Goal: Task Accomplishment & Management: Manage account settings

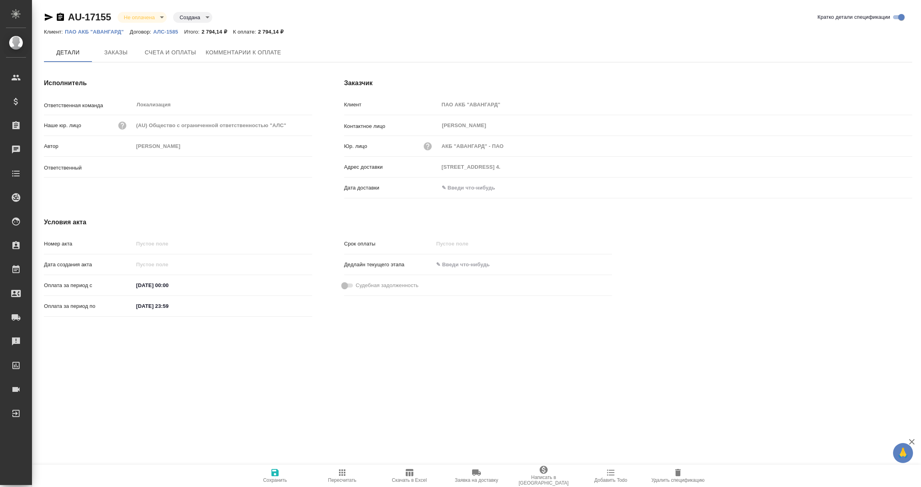
type input "Валяева Анна"
click at [464, 190] on input "text" at bounding box center [474, 189] width 70 height 12
click at [887, 185] on icon "button" at bounding box center [888, 188] width 7 height 8
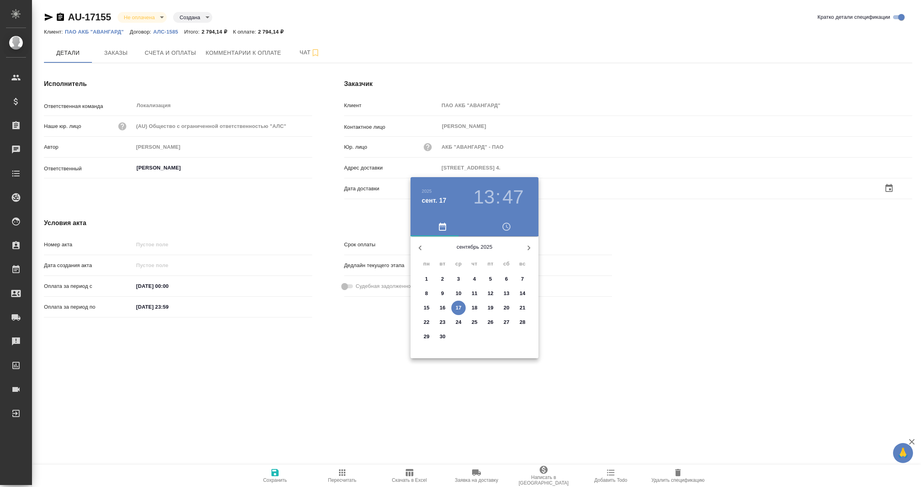
click at [459, 305] on p "17" at bounding box center [459, 308] width 6 height 8
type input "17.09.2025 13:47"
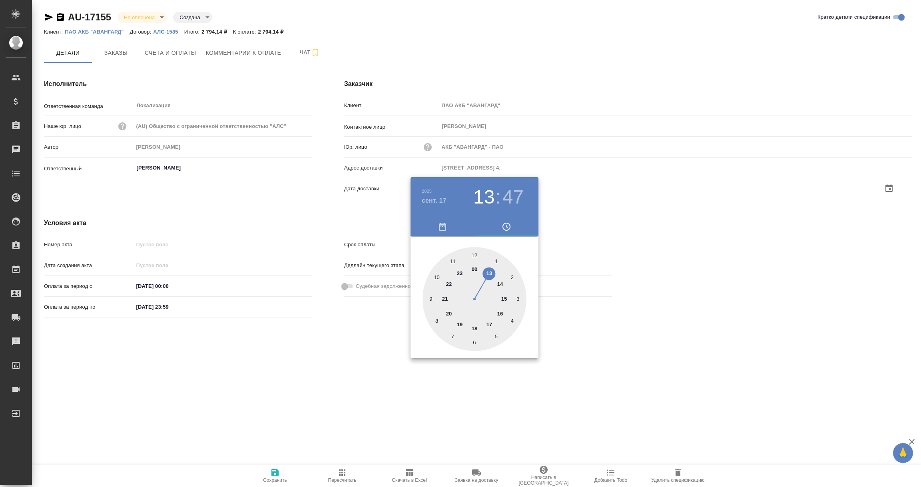
click at [321, 349] on div at bounding box center [460, 243] width 921 height 487
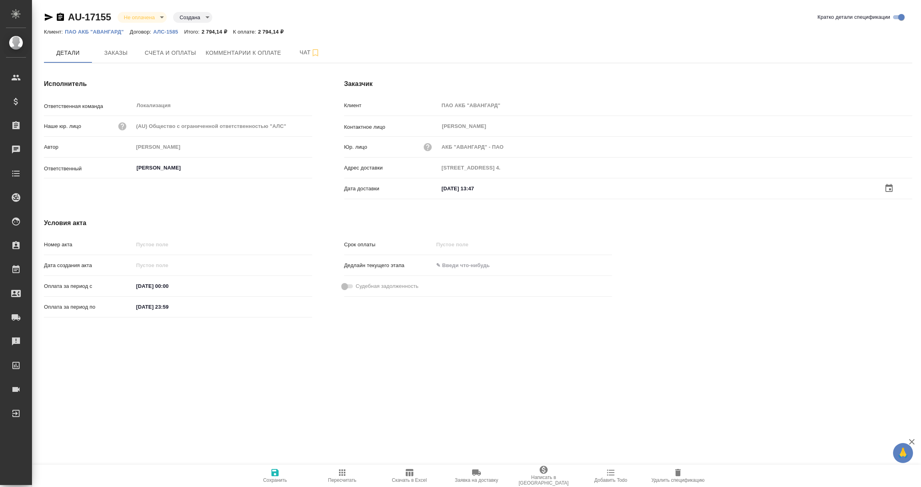
click at [272, 471] on icon "button" at bounding box center [274, 472] width 7 height 7
click at [171, 57] on span "Счета и оплаты" at bounding box center [171, 53] width 52 height 10
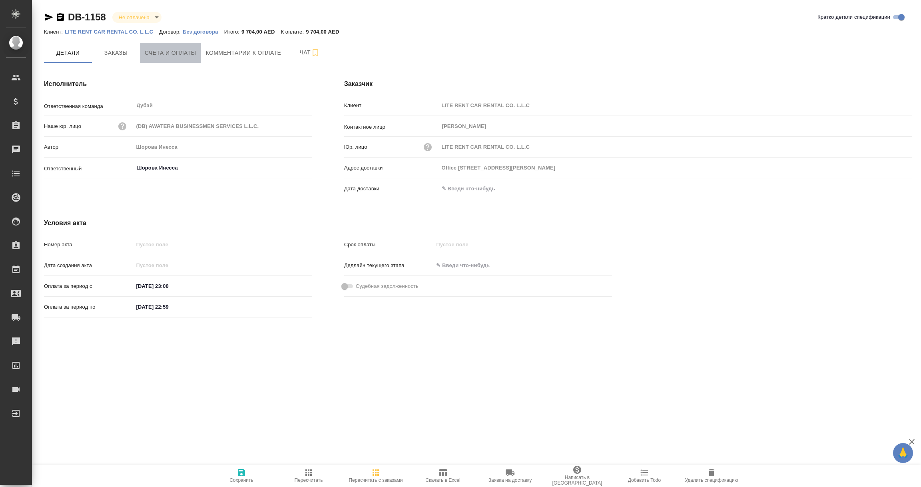
click at [183, 53] on span "Счета и оплаты" at bounding box center [171, 53] width 52 height 10
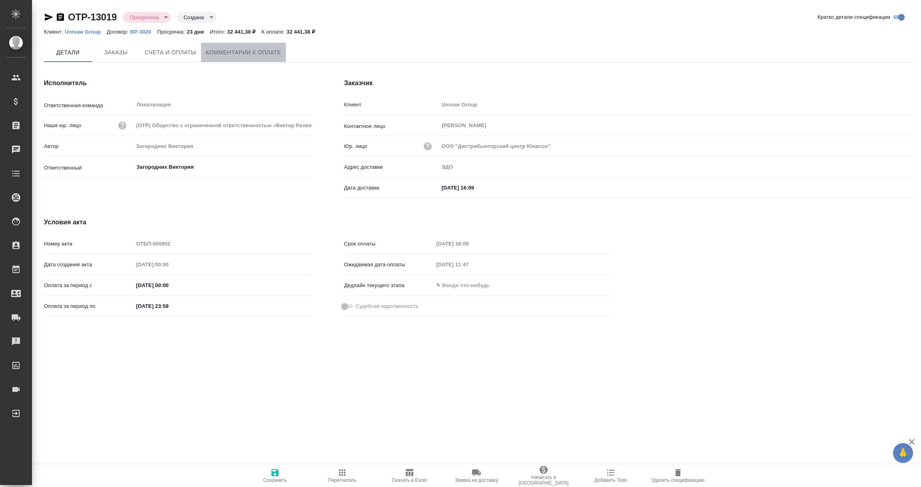
click at [251, 50] on span "Комментарии к оплате" at bounding box center [244, 53] width 76 height 10
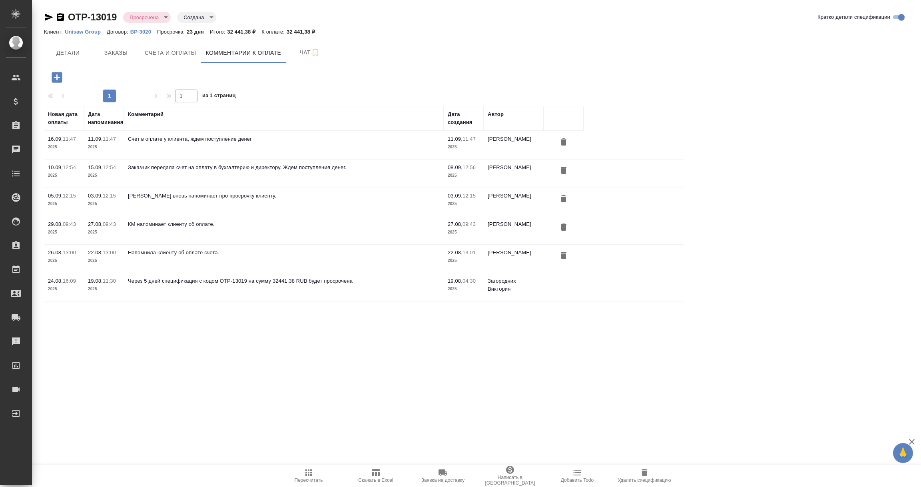
click at [48, 13] on icon "button" at bounding box center [49, 17] width 10 height 10
click at [51, 78] on icon "button" at bounding box center [57, 77] width 14 height 14
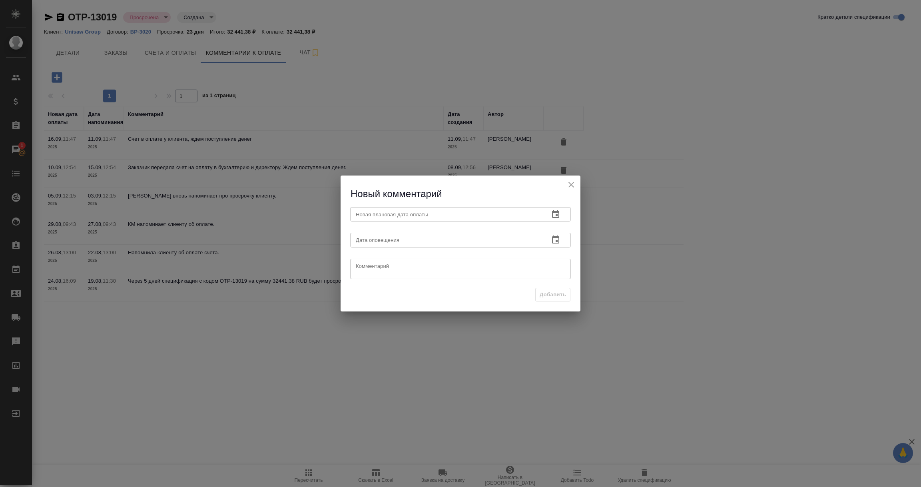
click at [557, 215] on icon "button" at bounding box center [555, 214] width 7 height 8
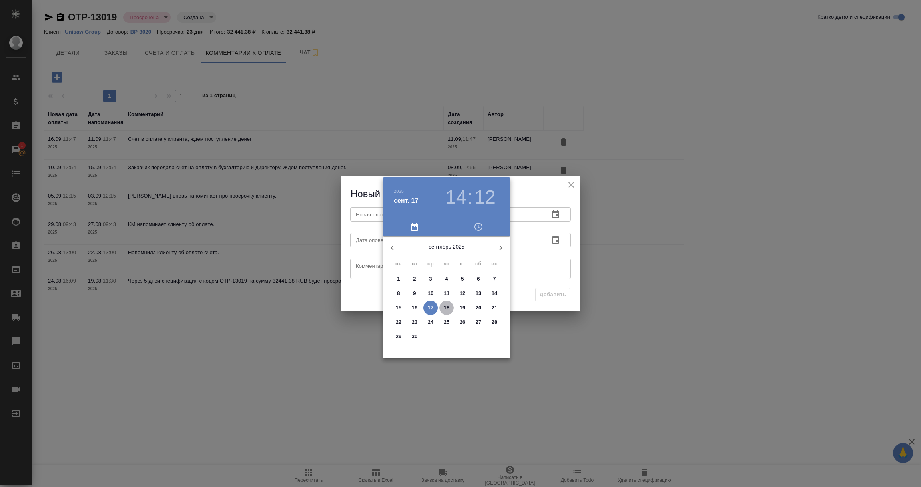
click at [447, 306] on p "18" at bounding box center [447, 308] width 6 height 8
type input "18.09.2025 14:12"
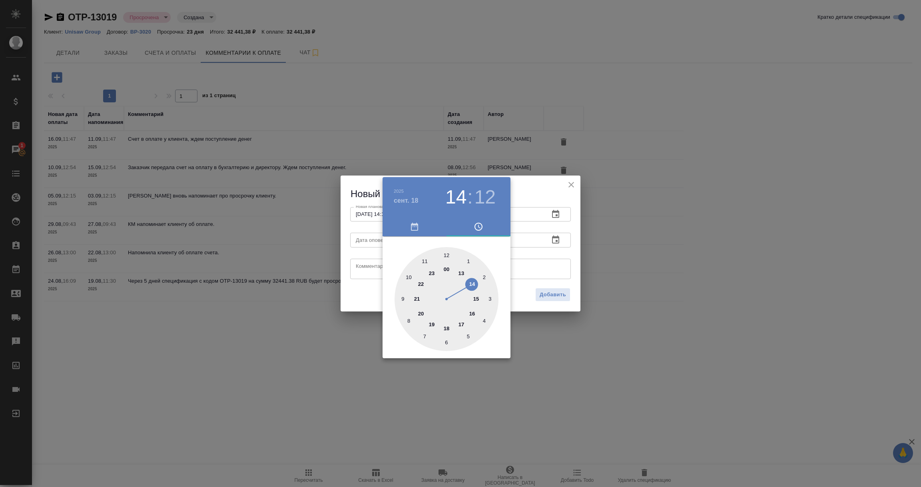
click at [524, 264] on div at bounding box center [460, 243] width 921 height 487
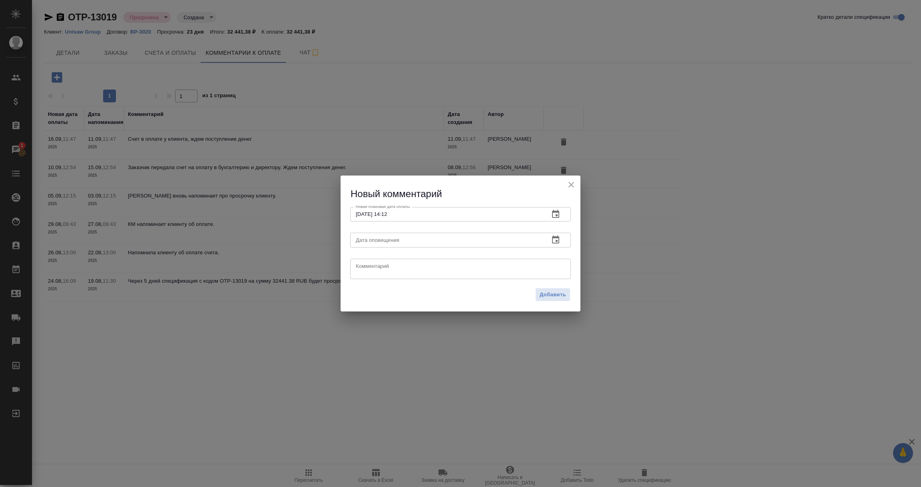
click at [553, 241] on icon "button" at bounding box center [556, 240] width 10 height 10
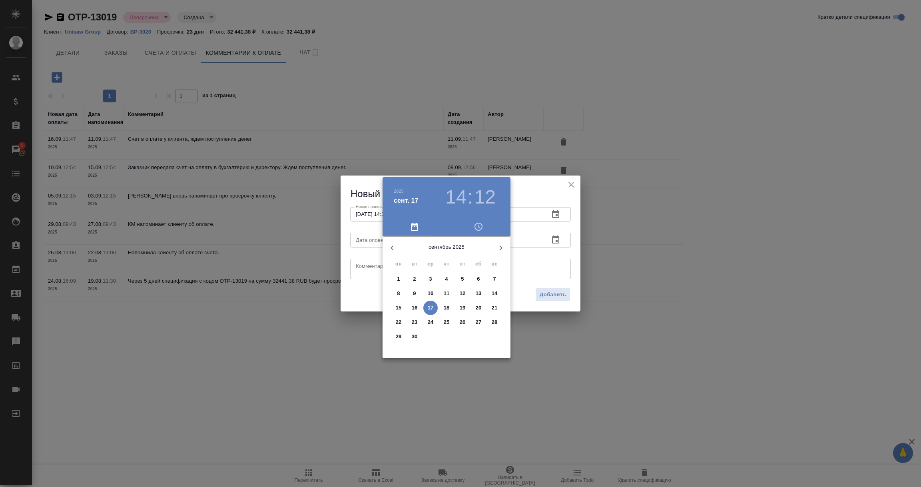
click at [431, 306] on p "17" at bounding box center [431, 308] width 6 height 8
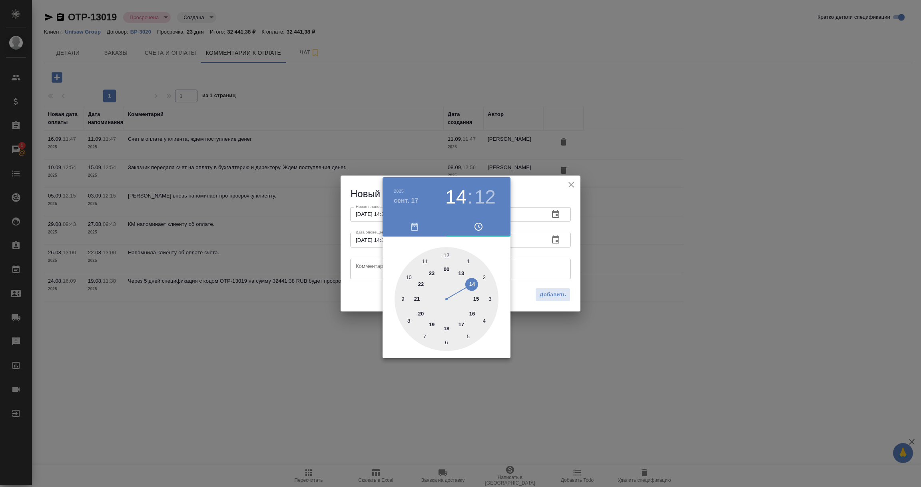
type input "17.09.2025 14:12"
click at [370, 265] on div at bounding box center [460, 243] width 921 height 487
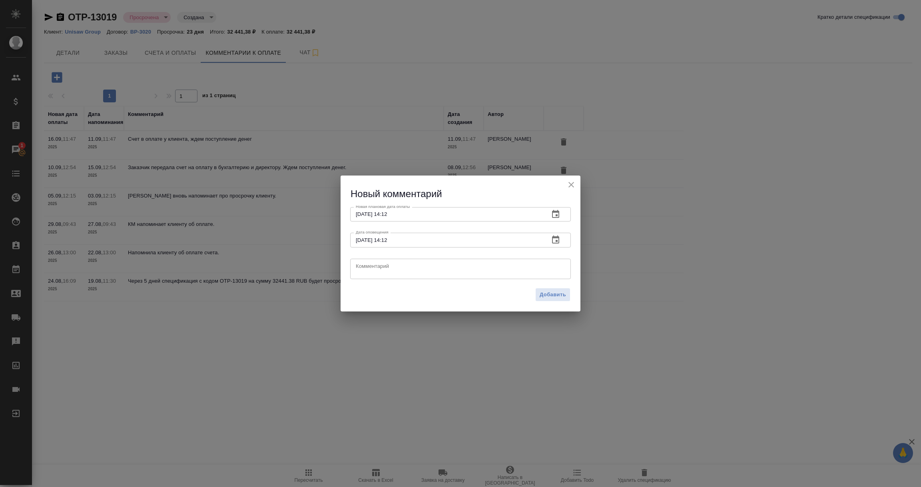
click at [370, 265] on textarea at bounding box center [460, 269] width 209 height 12
drag, startPoint x: 457, startPoint y: 265, endPoint x: 310, endPoint y: 274, distance: 147.8
click at [310, 274] on div "Новый комментарий Новая плановая дата оплаты 18.09.2025 14:12 Новая плановая да…" at bounding box center [460, 243] width 921 height 487
type textarea "КЛИЕНТ: оплата 17.09."
click at [547, 297] on span "Добавить" at bounding box center [553, 294] width 26 height 9
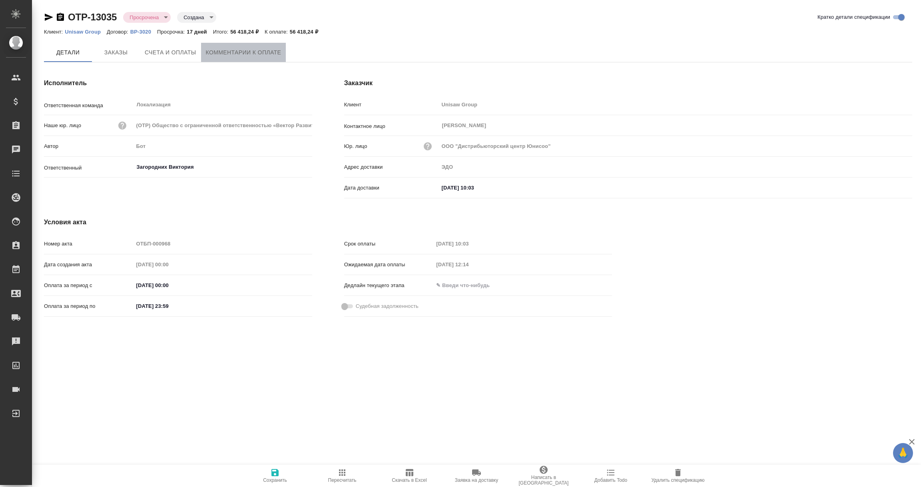
click at [255, 53] on span "Комментарии к оплате" at bounding box center [244, 53] width 76 height 10
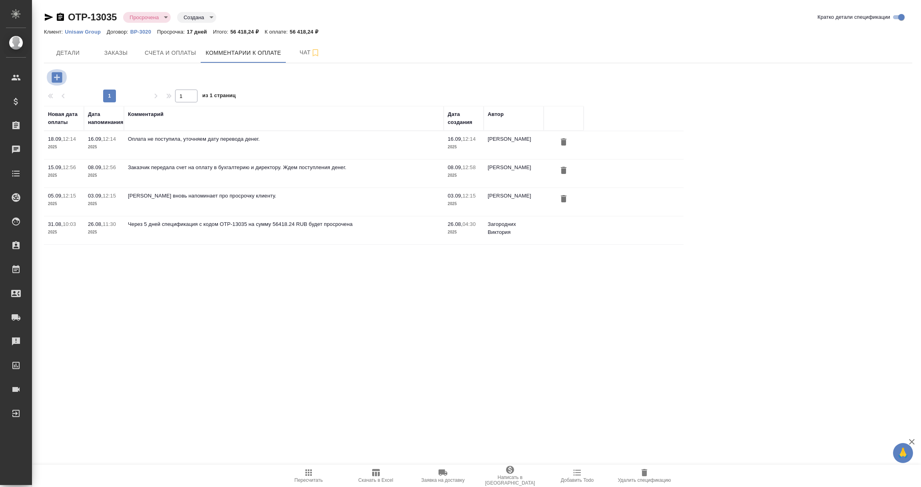
click at [49, 76] on button "button" at bounding box center [57, 77] width 22 height 16
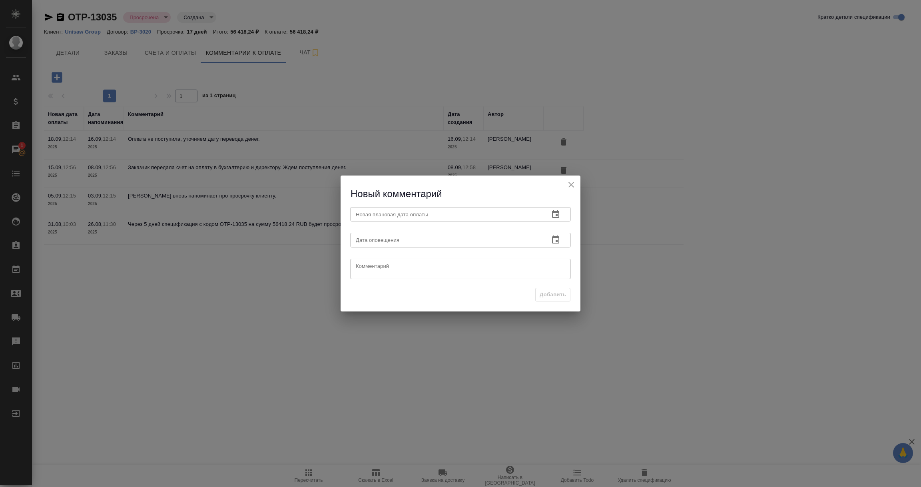
click at [555, 213] on icon "button" at bounding box center [556, 214] width 10 height 10
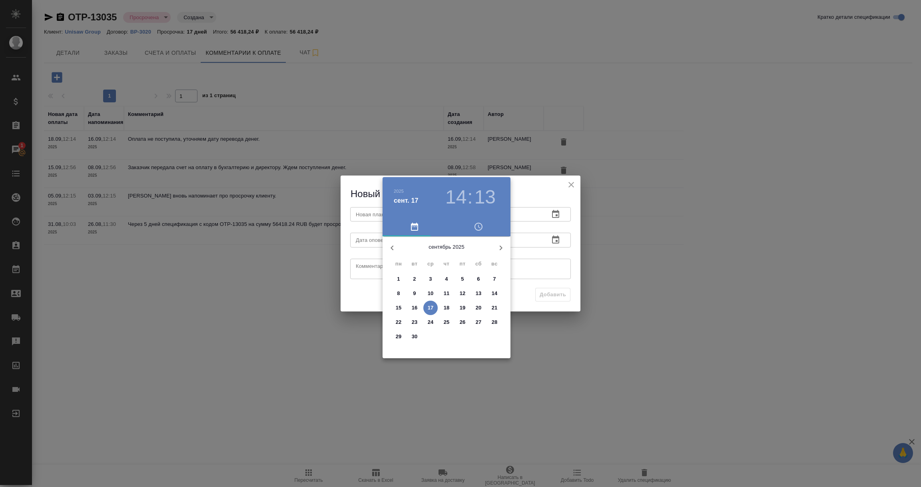
click at [447, 306] on p "18" at bounding box center [447, 308] width 6 height 8
type input "18.09.2025 14:13"
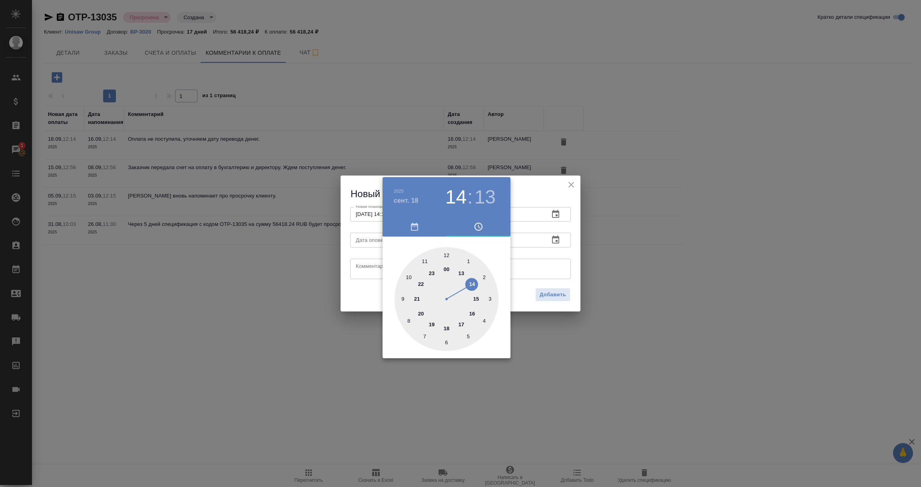
click at [543, 257] on div at bounding box center [460, 243] width 921 height 487
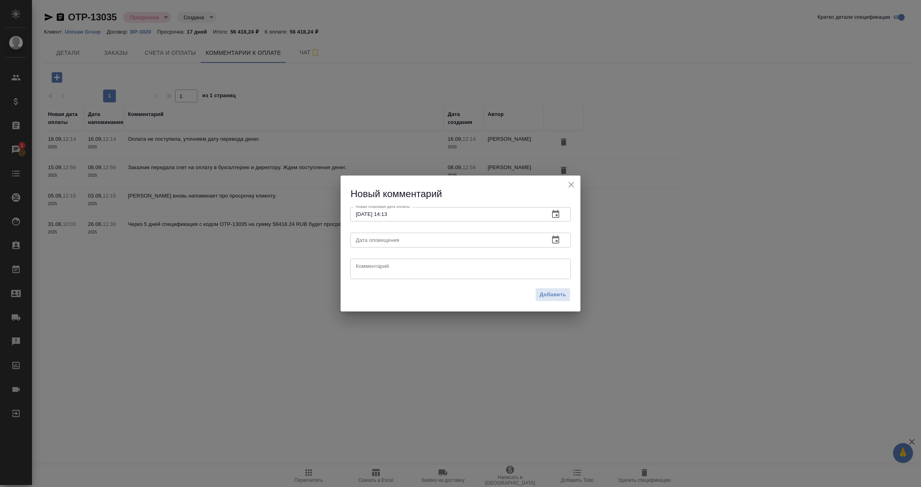
click at [553, 243] on icon "button" at bounding box center [555, 239] width 7 height 8
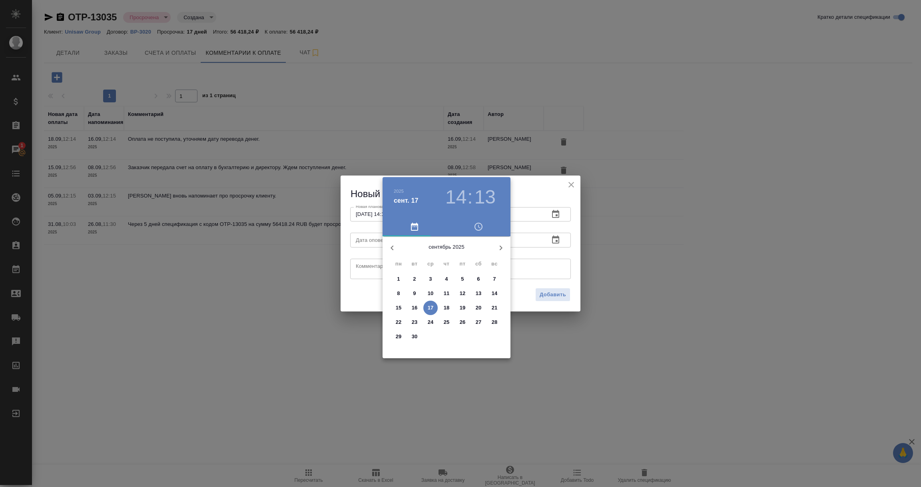
click at [428, 307] on p "17" at bounding box center [431, 308] width 6 height 8
type input "17.09.2025 14:13"
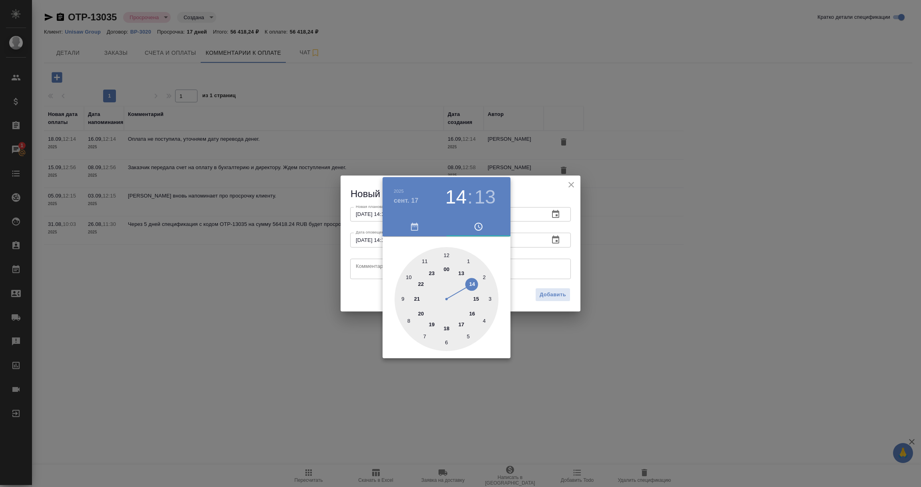
drag, startPoint x: 372, startPoint y: 267, endPoint x: 371, endPoint y: 271, distance: 4.1
click at [371, 267] on div at bounding box center [460, 243] width 921 height 487
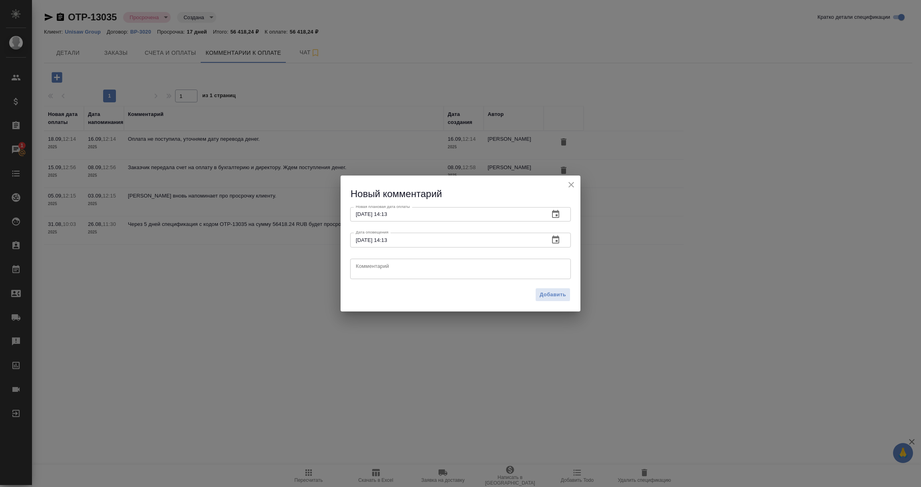
click at [365, 270] on textarea at bounding box center [460, 269] width 209 height 12
paste textarea "КЛИЕНТ: оплата 17.09."
type textarea "КЛИЕНТ: оплата 17.09."
click at [551, 299] on span "Добавить" at bounding box center [553, 294] width 26 height 9
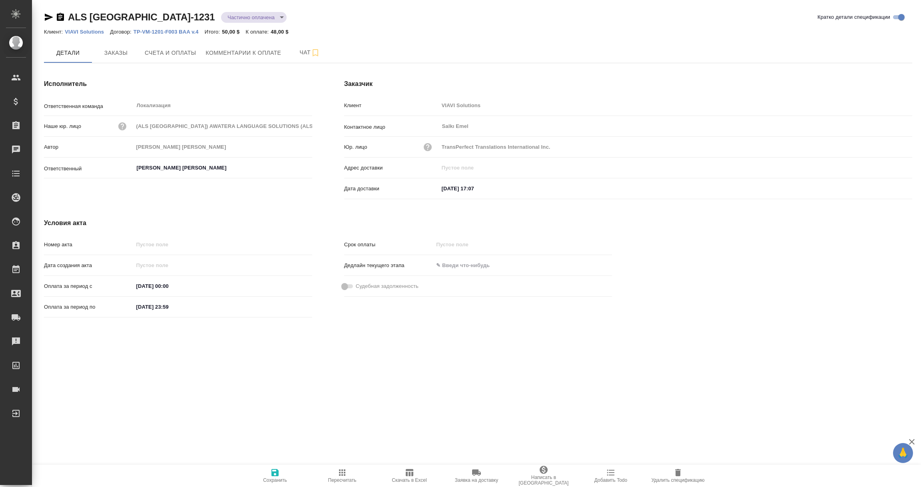
click at [62, 18] on icon "button" at bounding box center [60, 17] width 7 height 8
click at [61, 16] on icon "button" at bounding box center [61, 17] width 10 height 10
click at [251, 52] on span "Комментарии к оплате" at bounding box center [244, 53] width 76 height 10
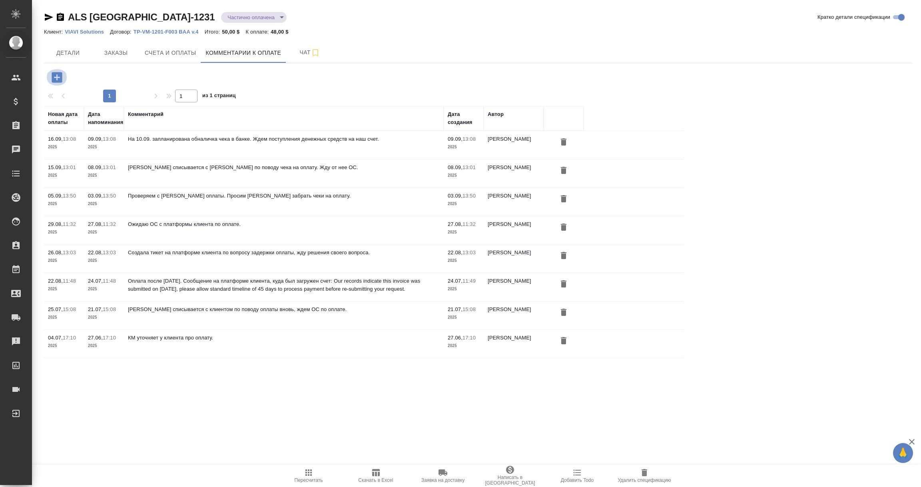
click at [59, 78] on icon "button" at bounding box center [57, 77] width 10 height 10
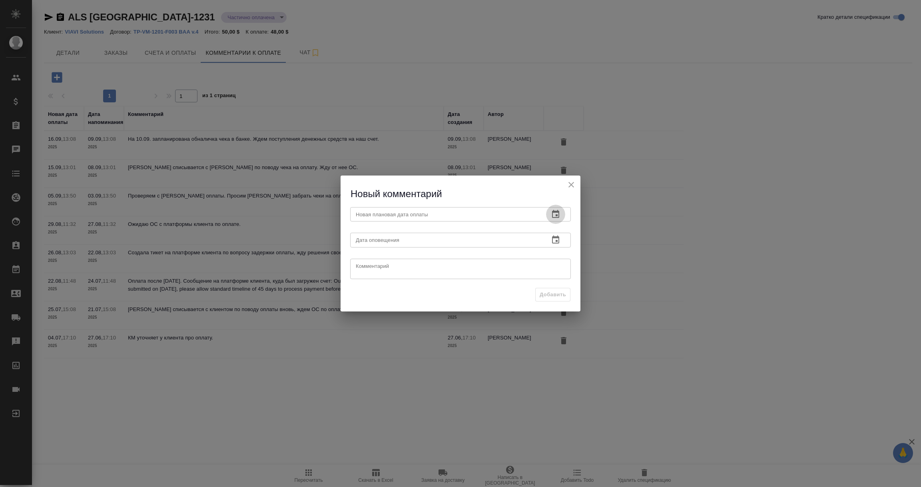
click at [555, 212] on icon "button" at bounding box center [555, 214] width 7 height 8
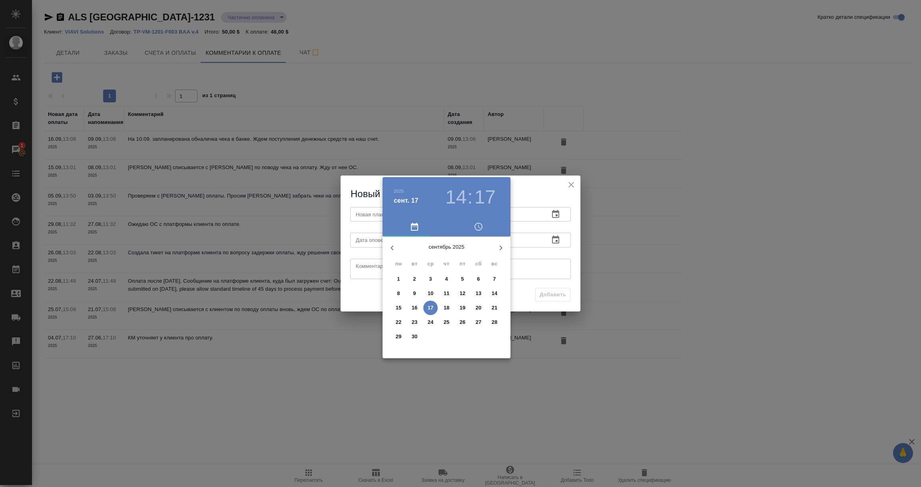
click at [416, 337] on p "30" at bounding box center [415, 336] width 6 height 8
type input "30.09.2025 14:17"
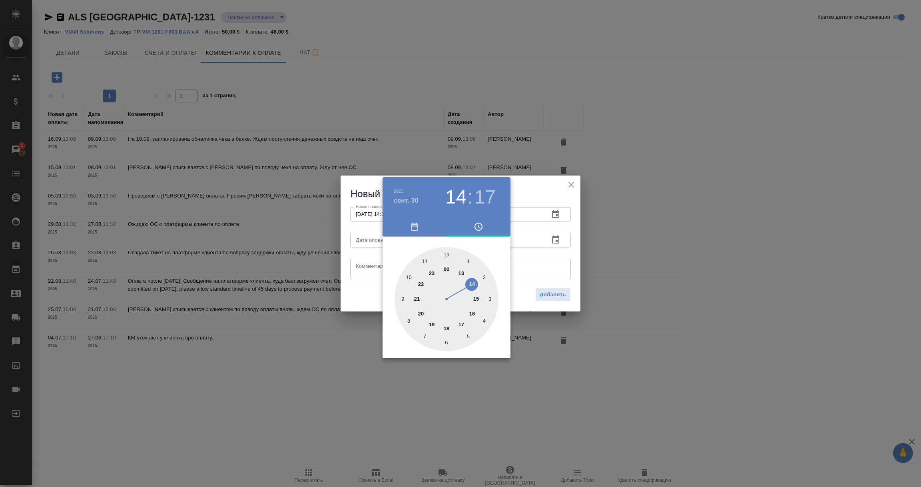
click at [531, 253] on div at bounding box center [460, 243] width 921 height 487
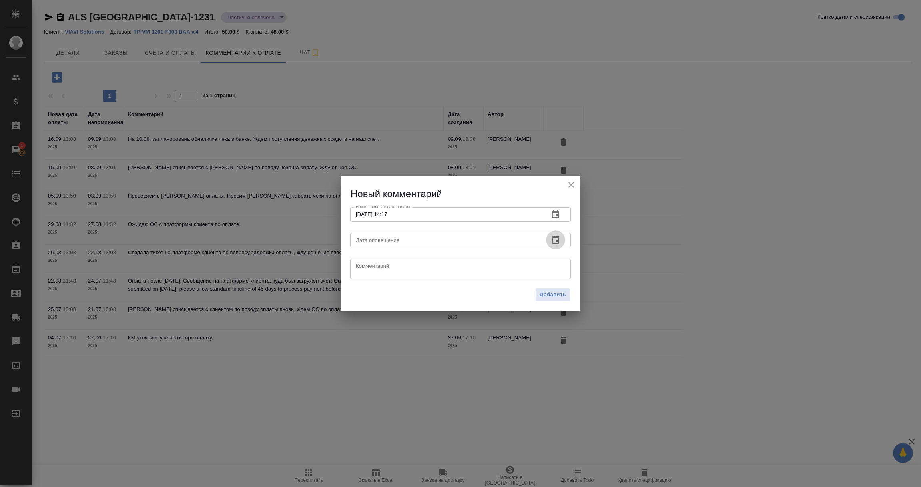
click at [554, 239] on icon "button" at bounding box center [556, 240] width 10 height 10
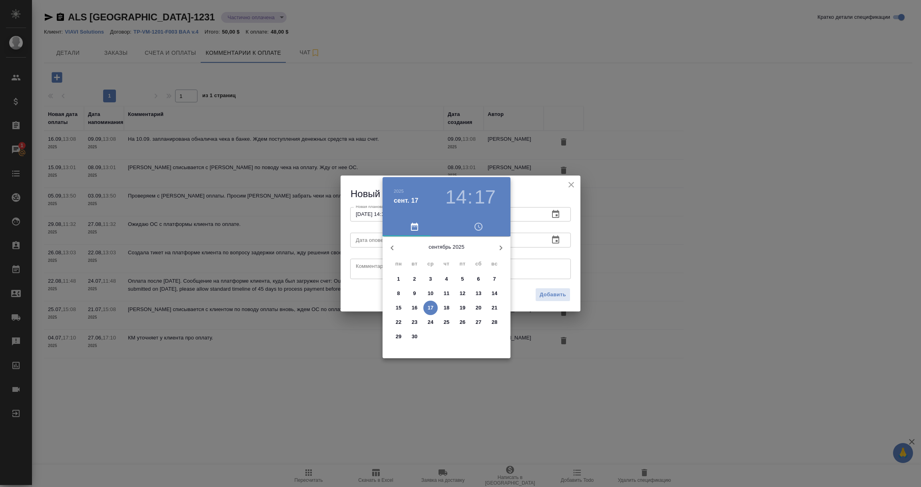
click at [429, 308] on p "17" at bounding box center [431, 308] width 6 height 8
type input "17.09.2025 14:17"
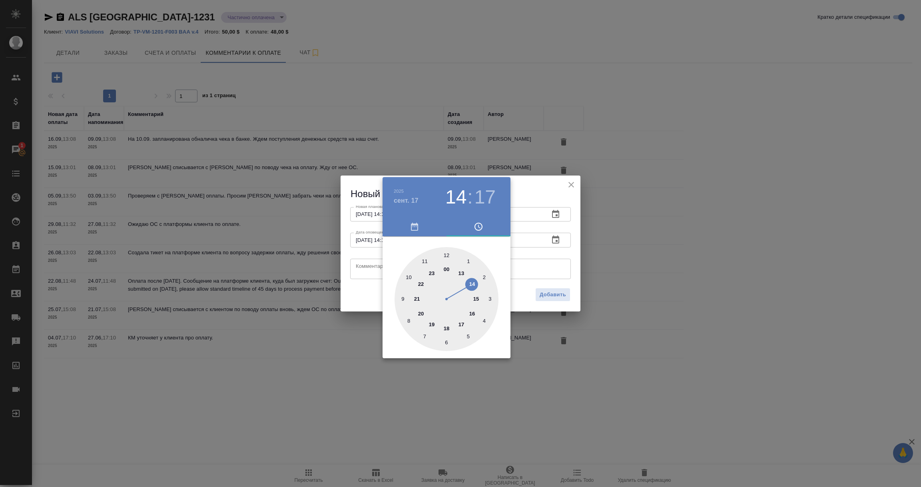
click at [367, 268] on div at bounding box center [460, 243] width 921 height 487
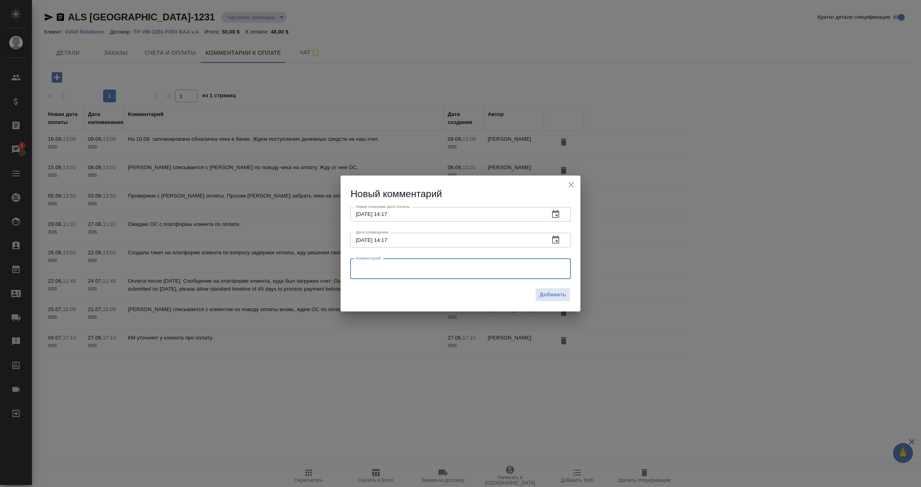
click at [367, 268] on textarea at bounding box center [460, 269] width 209 height 12
type textarea "Оплата не поступила, создала тикет на платформе клиента о задержке оплаты. Жду …"
drag, startPoint x: 561, startPoint y: 291, endPoint x: 402, endPoint y: 238, distance: 167.4
click at [403, 241] on div "Новый комментарий Новая плановая дата оплаты 30.09.2025 14:17 Новая плановая да…" at bounding box center [460, 243] width 240 height 137
click at [557, 214] on icon "button" at bounding box center [555, 213] width 7 height 8
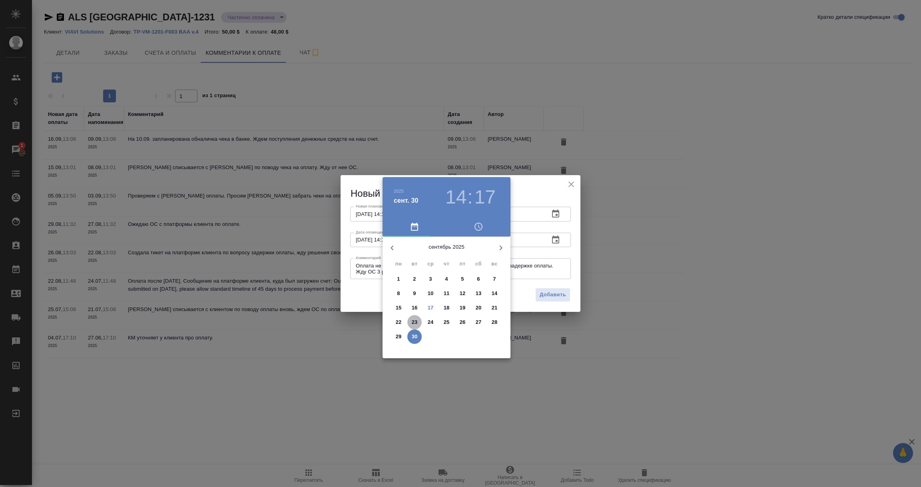
click at [416, 322] on p "23" at bounding box center [415, 322] width 6 height 8
type input "23.09.2025 14:17"
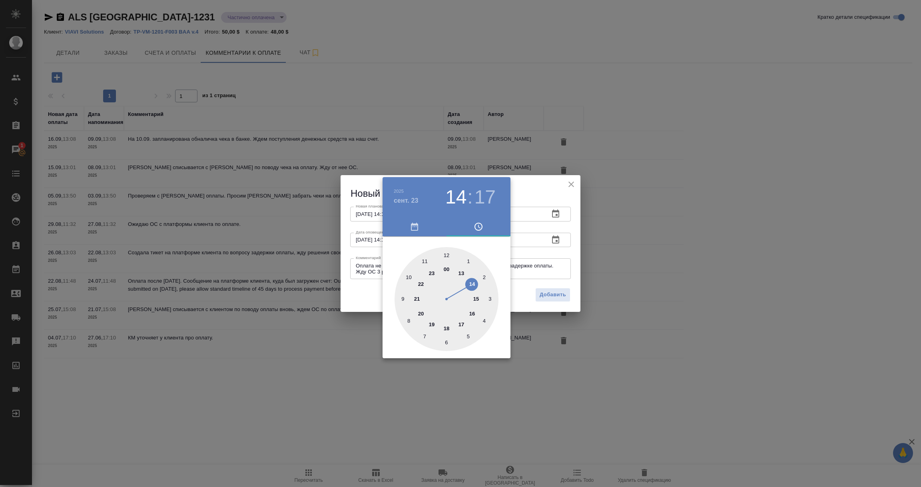
click at [361, 289] on div at bounding box center [460, 243] width 921 height 487
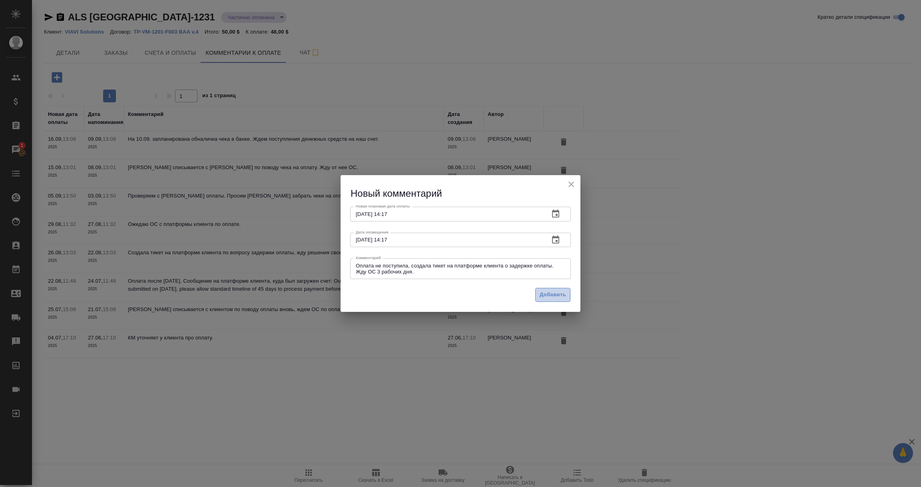
click at [549, 292] on span "Добавить" at bounding box center [553, 294] width 26 height 9
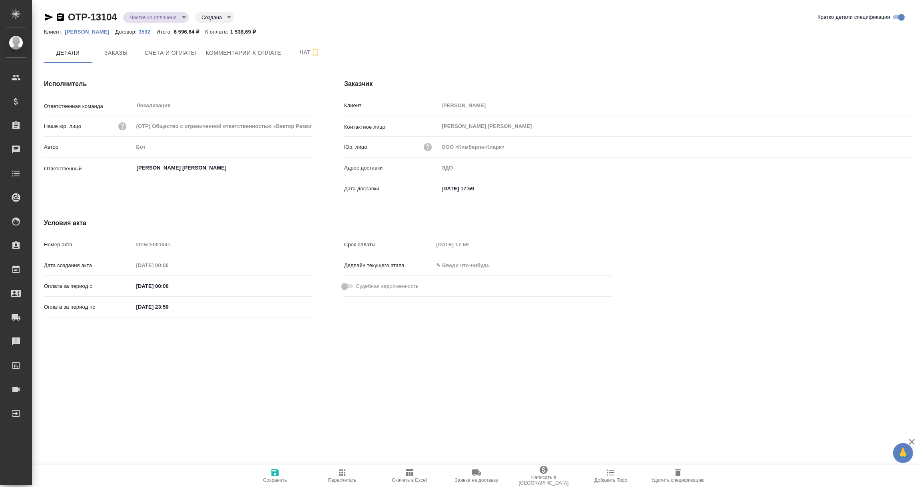
click at [62, 15] on icon "button" at bounding box center [61, 17] width 10 height 10
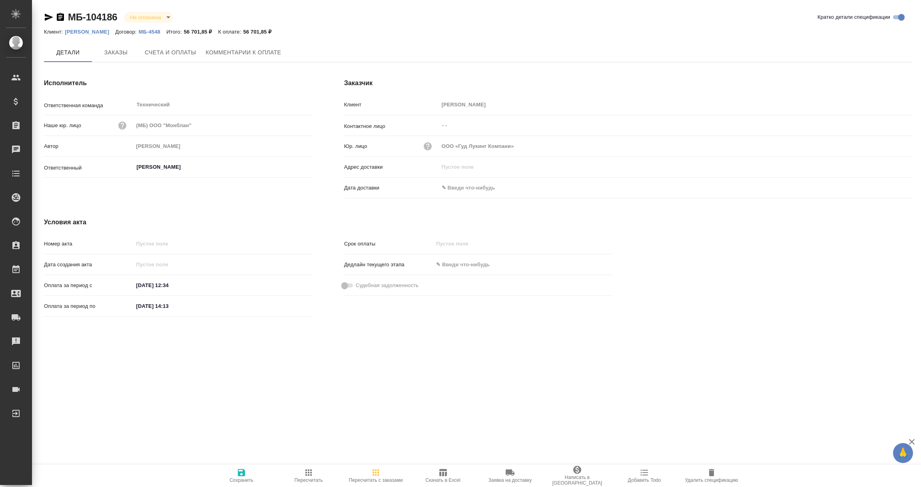
click at [465, 187] on input "text" at bounding box center [474, 188] width 70 height 12
click at [887, 186] on icon "button" at bounding box center [889, 188] width 10 height 10
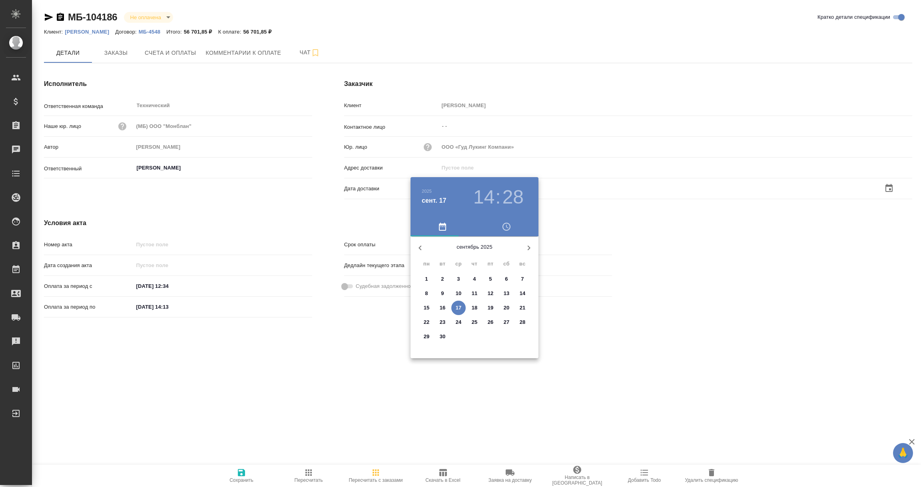
click at [456, 306] on p "17" at bounding box center [459, 308] width 6 height 8
type input "17.09.2025 14:28"
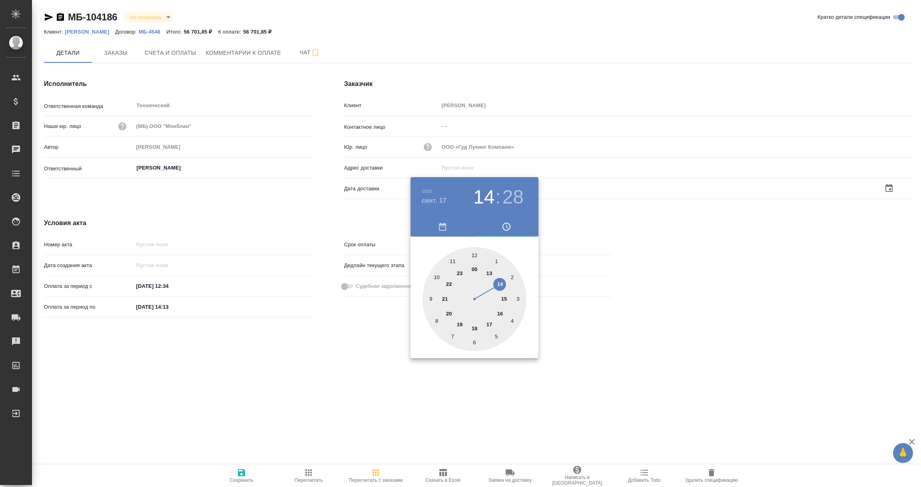
click at [343, 370] on div at bounding box center [460, 243] width 921 height 487
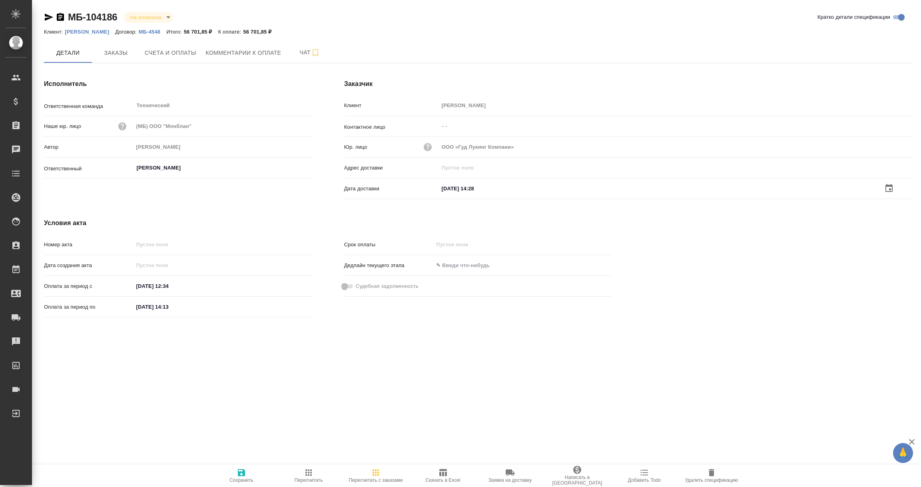
click at [237, 474] on icon "button" at bounding box center [242, 473] width 10 height 10
click at [71, 30] on p "Гуд Лукинг" at bounding box center [90, 32] width 50 height 6
click at [80, 33] on p "Гуд Лукинг" at bounding box center [90, 32] width 50 height 6
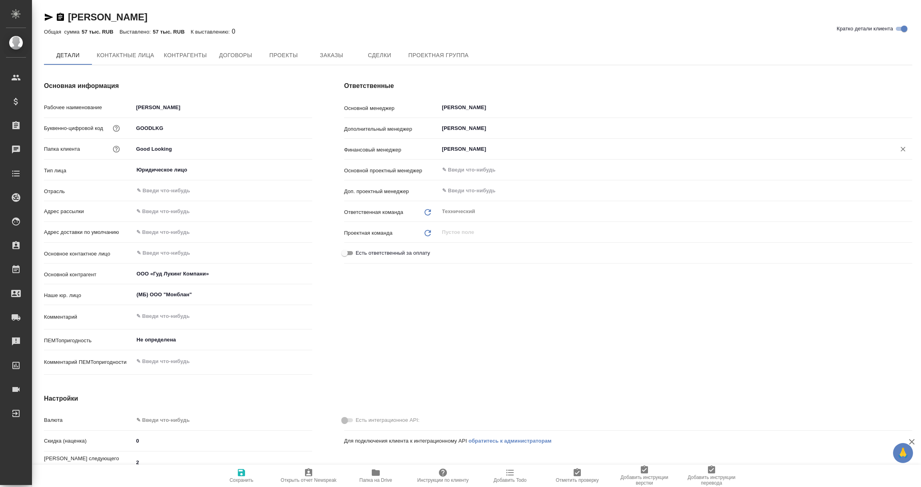
type textarea "x"
click at [472, 150] on input "[PERSON_NAME]" at bounding box center [662, 150] width 442 height 10
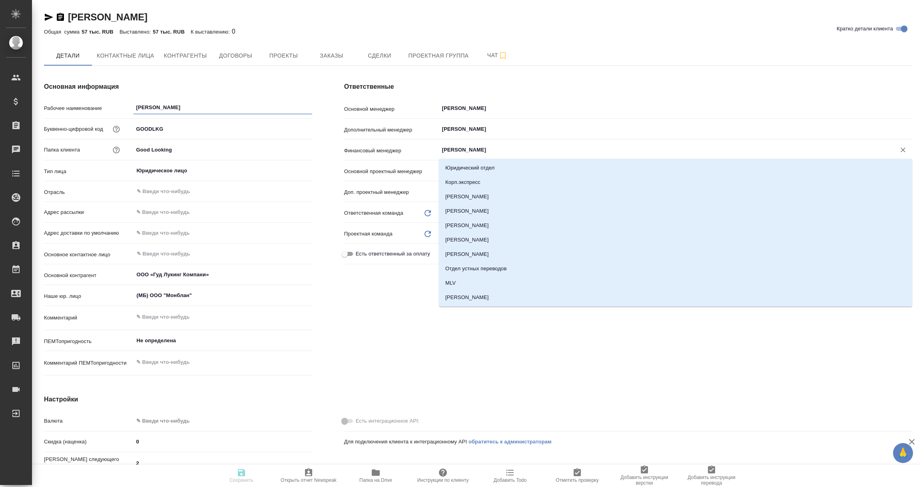
type textarea "x"
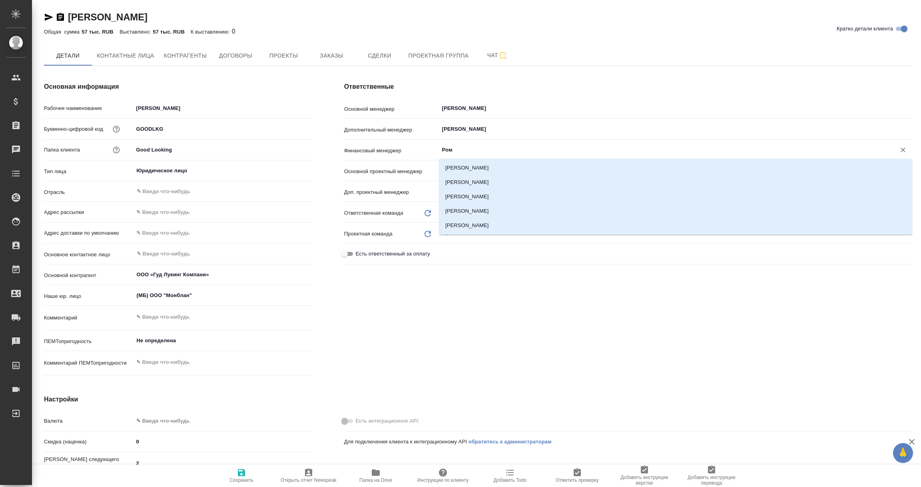
type input "Рома"
click at [469, 179] on li "Романенко Руфина" at bounding box center [675, 182] width 473 height 14
type textarea "x"
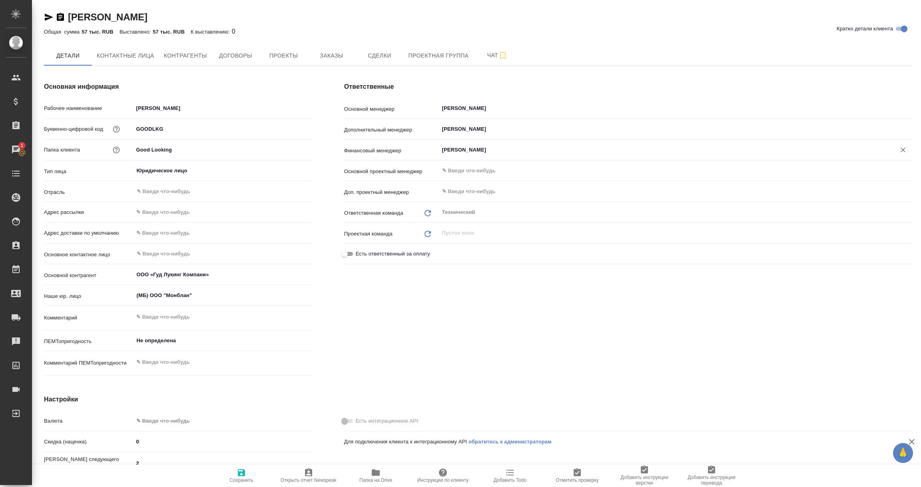
type input "Романенко Руфина"
click at [239, 478] on span "Сохранить" at bounding box center [241, 480] width 24 height 6
type textarea "x"
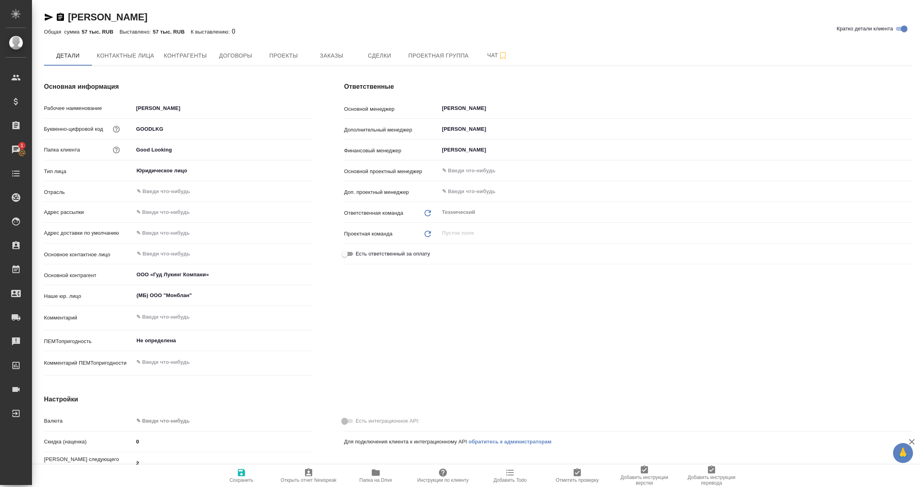
type textarea "x"
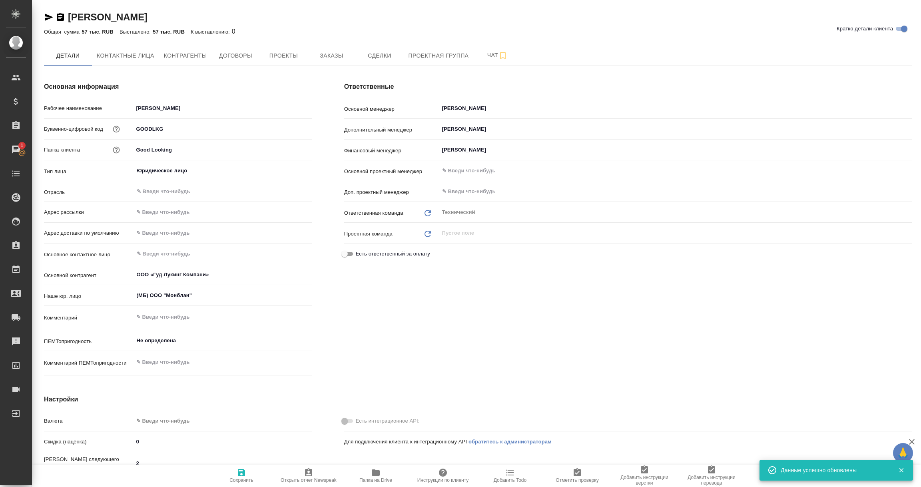
type textarea "x"
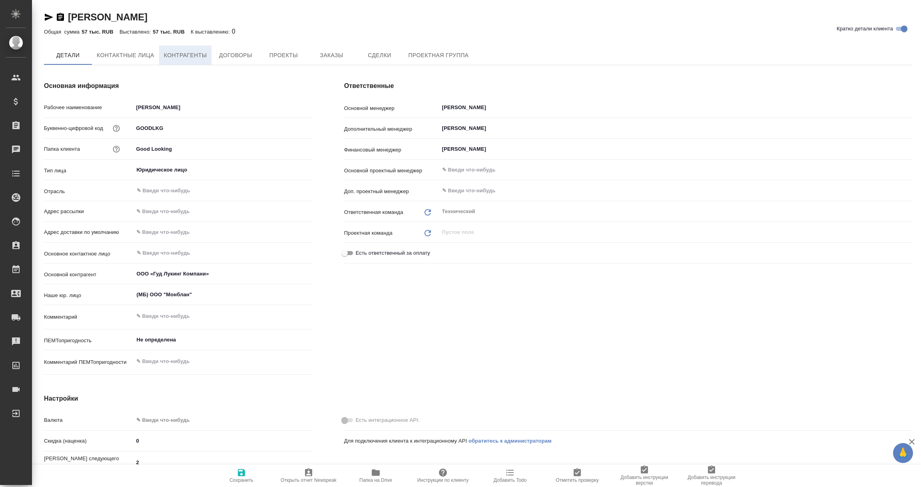
click at [187, 54] on span "Контрагенты" at bounding box center [185, 55] width 43 height 10
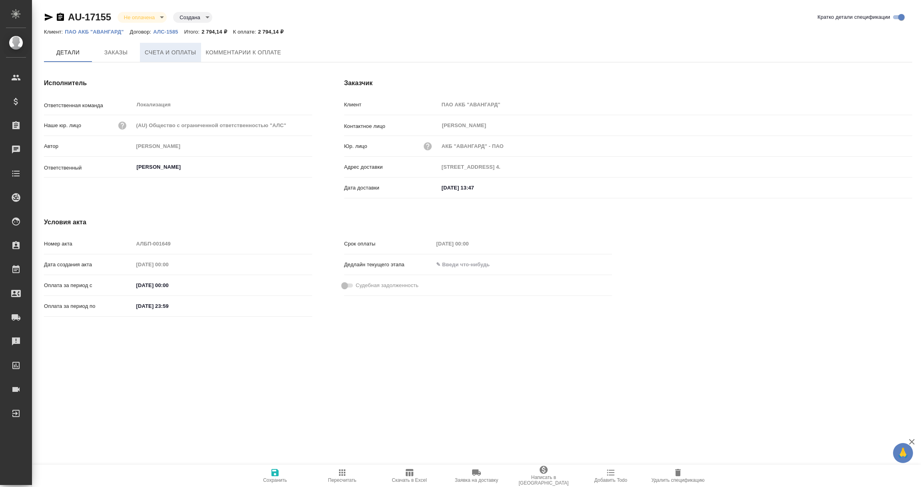
click at [175, 50] on span "Счета и оплаты" at bounding box center [171, 53] width 52 height 10
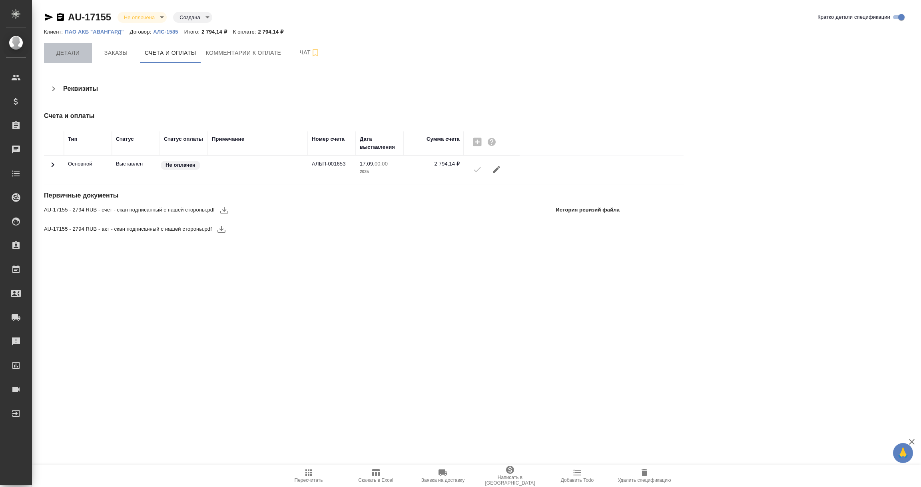
click at [65, 48] on span "Детали" at bounding box center [68, 53] width 38 height 10
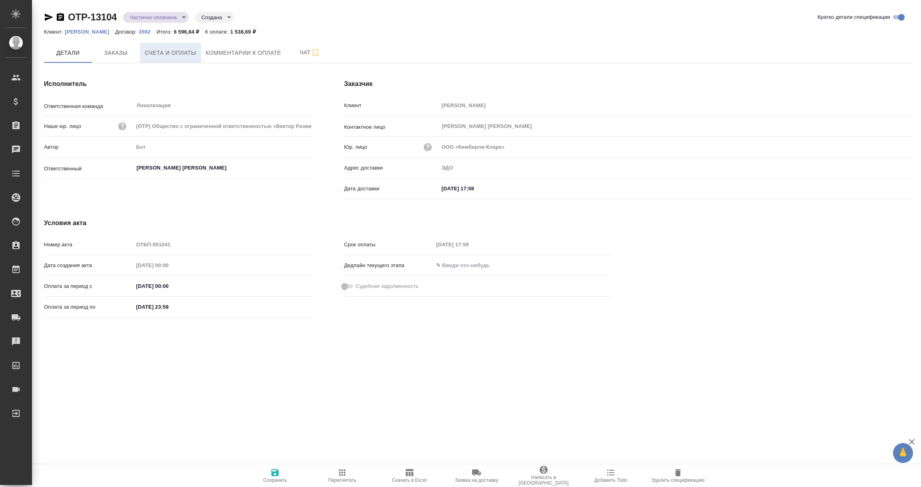
click at [179, 52] on span "Счета и оплаты" at bounding box center [171, 53] width 52 height 10
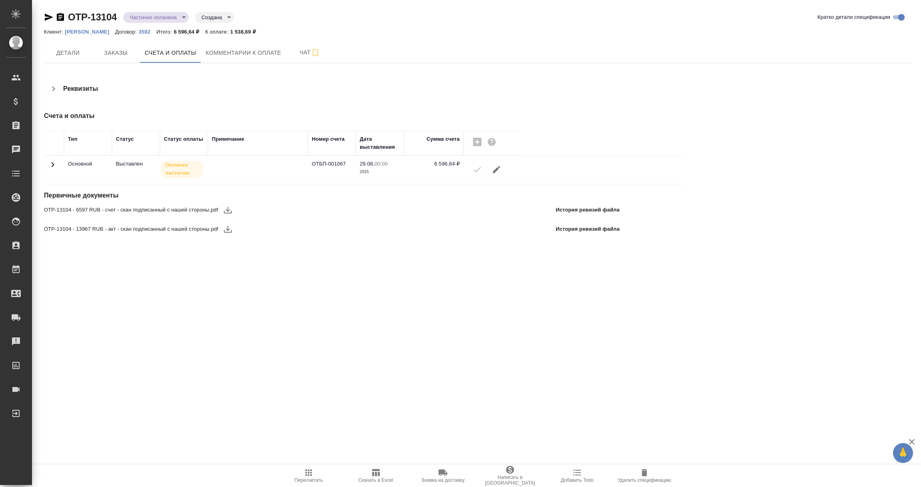
click at [54, 167] on icon at bounding box center [53, 165] width 10 height 10
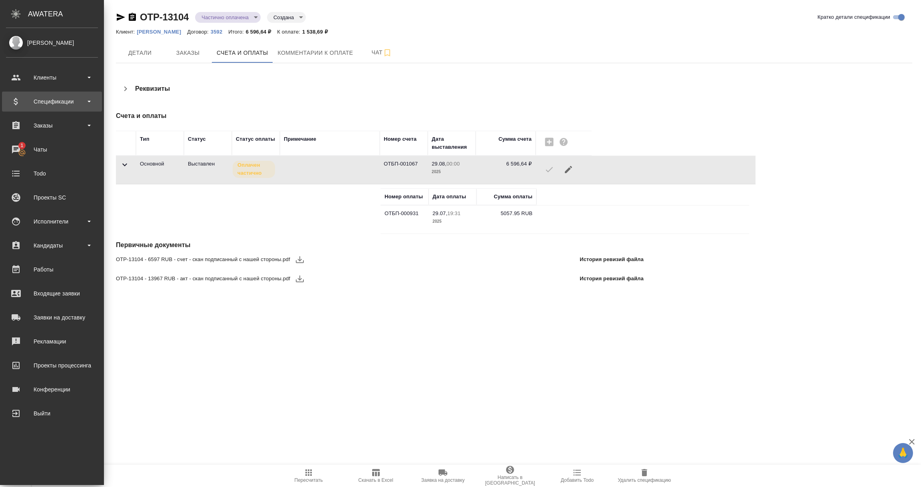
click at [48, 104] on div "Спецификации" at bounding box center [52, 102] width 92 height 12
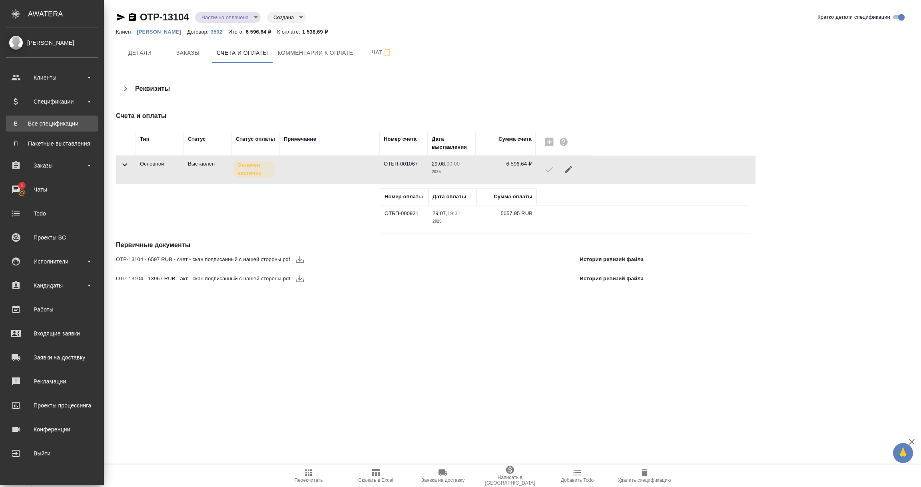
click at [55, 124] on div "Все спецификации" at bounding box center [52, 123] width 84 height 8
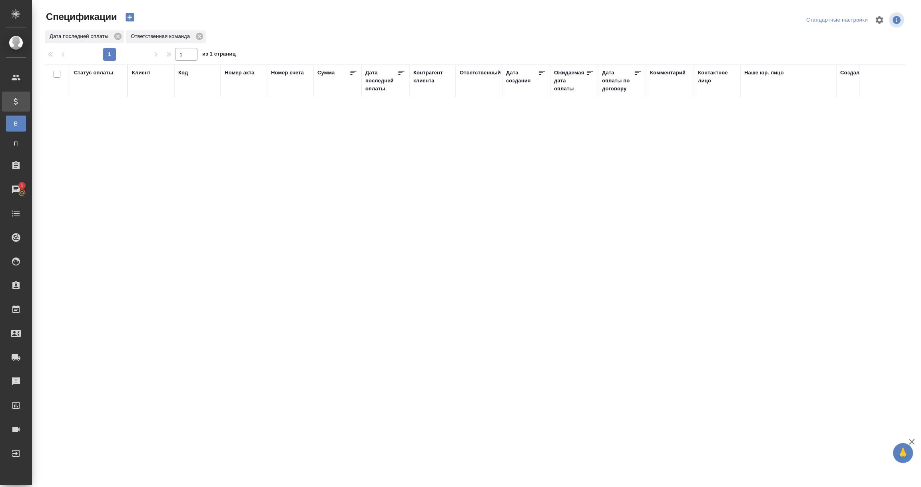
click at [373, 80] on div "Дата последней оплаты" at bounding box center [381, 81] width 32 height 24
click at [384, 100] on input "1.09-2.09" at bounding box center [387, 101] width 35 height 11
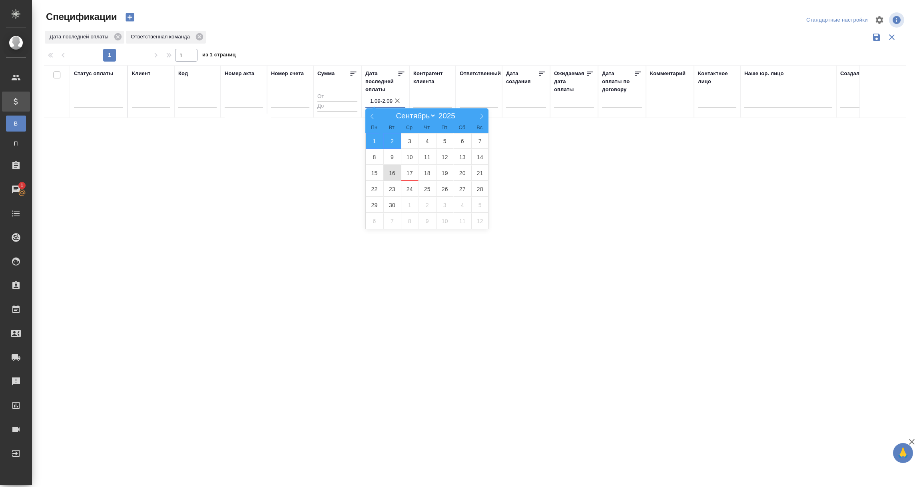
click at [389, 174] on span "16" at bounding box center [392, 173] width 18 height 16
click at [412, 173] on span "17" at bounding box center [410, 173] width 18 height 16
type div "2025-09-15T21:00:00.000Z — 2025-09-16T21:00:00.000Z"
type input "16.09-17.09"
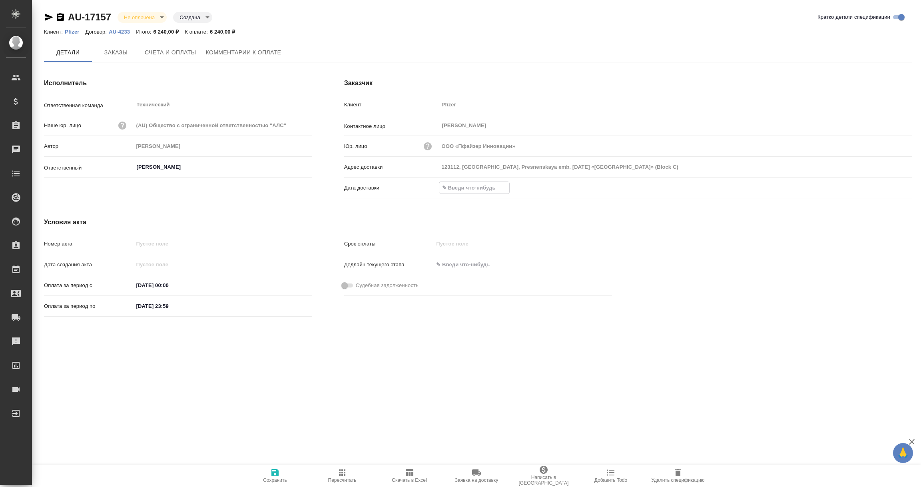
click at [461, 190] on input "text" at bounding box center [474, 188] width 70 height 12
click at [886, 186] on icon "button" at bounding box center [889, 188] width 10 height 10
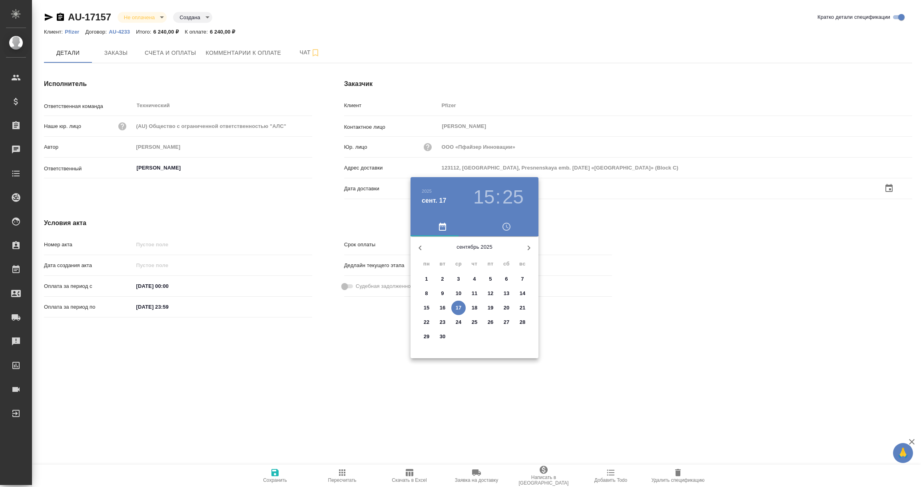
click at [461, 304] on p "17" at bounding box center [459, 308] width 6 height 8
type input "[DATE] 15:25"
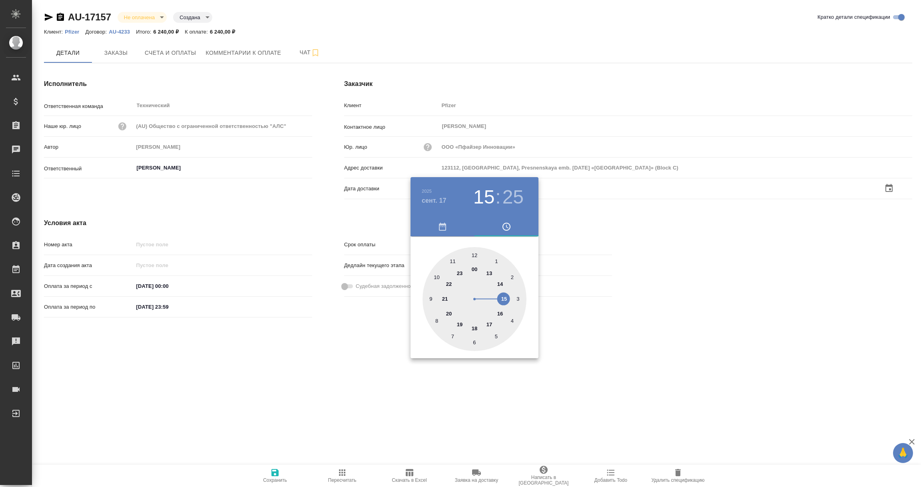
click at [327, 371] on div at bounding box center [460, 243] width 921 height 487
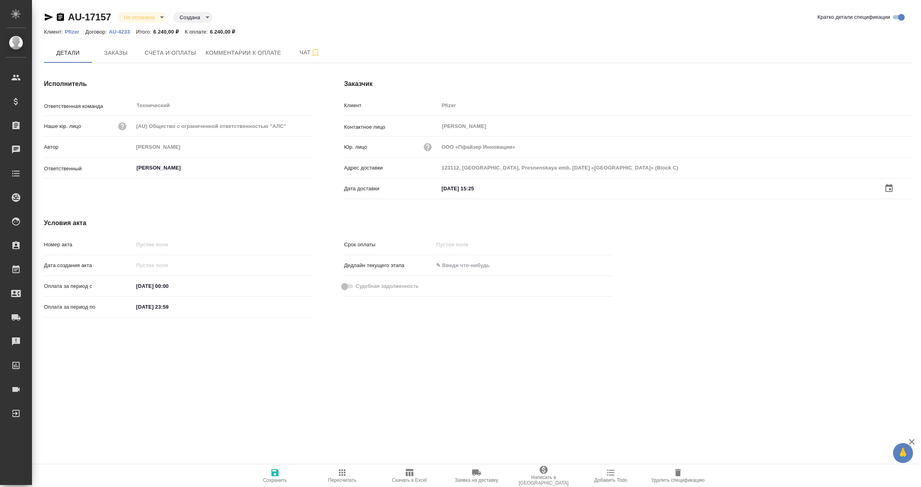
click at [277, 479] on span "Сохранить" at bounding box center [275, 480] width 24 height 6
